Goal: Register for event/course

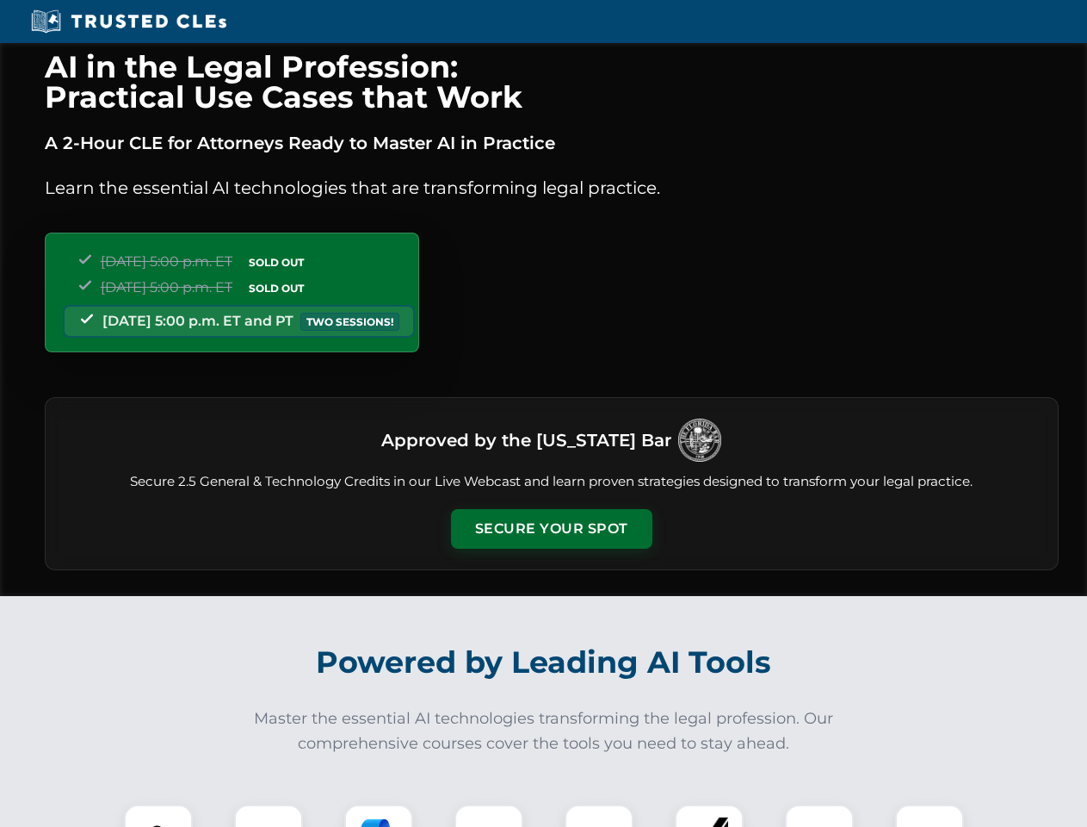
click at [551, 529] on button "Secure Your Spot" at bounding box center [551, 529] width 201 height 40
click at [158, 815] on img at bounding box center [158, 839] width 50 height 50
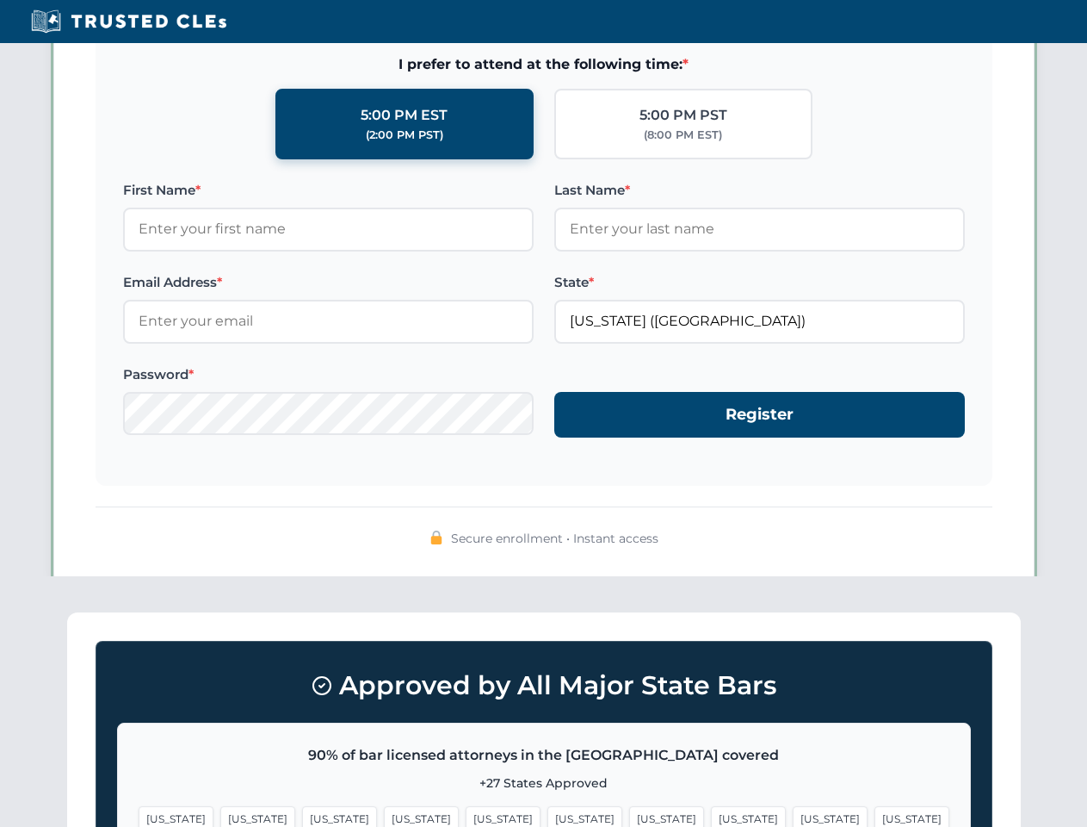
click at [629, 815] on span "[US_STATE]" at bounding box center [666, 818] width 75 height 25
click at [793, 815] on span "[US_STATE]" at bounding box center [830, 818] width 75 height 25
